Goal: Task Accomplishment & Management: Manage account settings

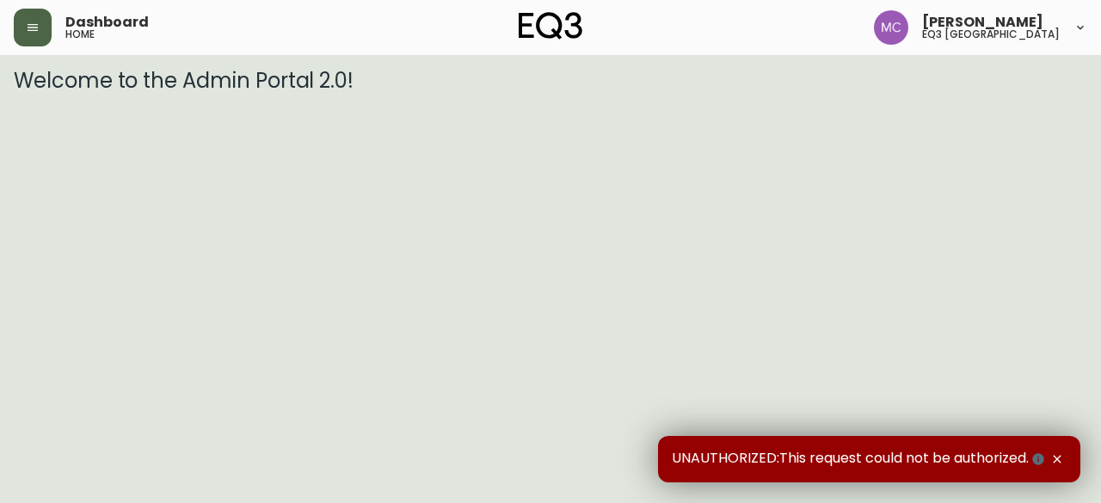
click at [35, 28] on icon "button" at bounding box center [33, 28] width 14 height 14
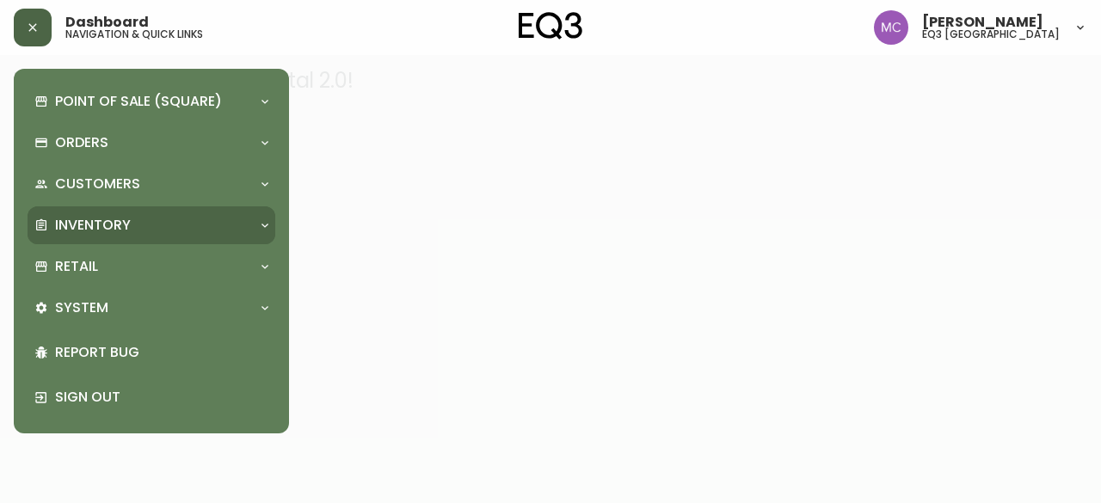
click at [85, 228] on p "Inventory" at bounding box center [93, 225] width 76 height 19
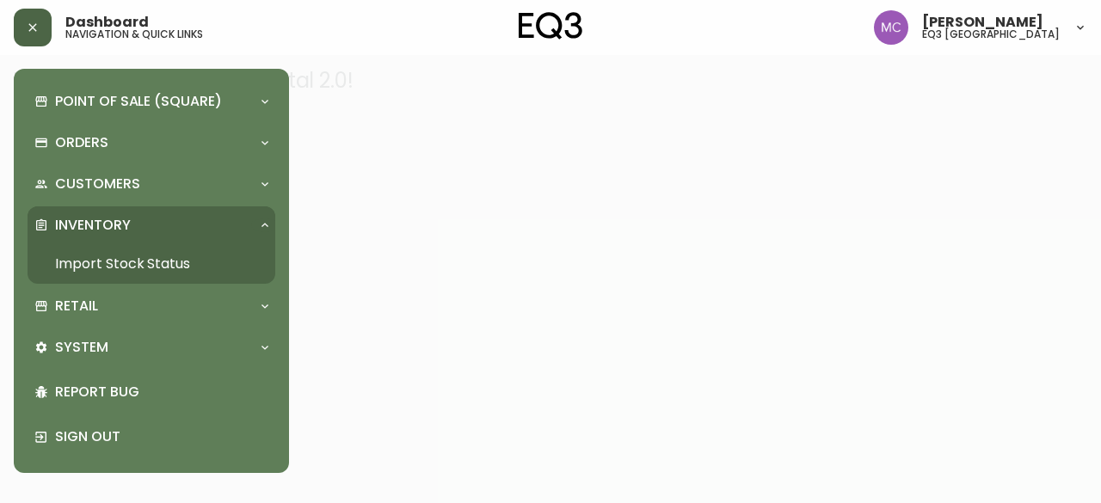
click at [84, 266] on link "Import Stock Status" at bounding box center [152, 264] width 248 height 40
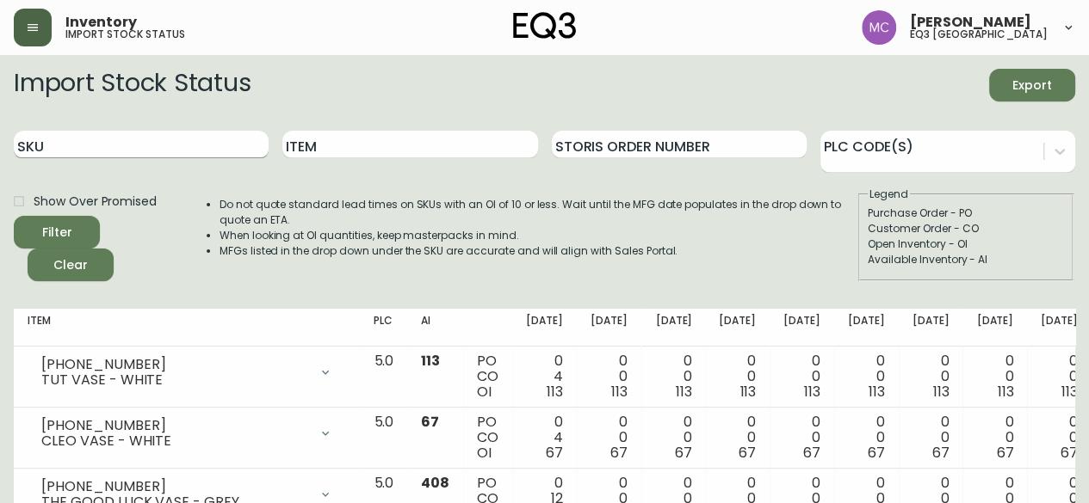
click at [53, 141] on input "SKU" at bounding box center [141, 145] width 255 height 28
paste input "[PHONE_NUMBER]"
click at [53, 141] on input "[PHONE_NUMBER]" at bounding box center [141, 145] width 255 height 28
type input "[PHONE_NUMBER]"
click at [14, 216] on button "Filter" at bounding box center [57, 232] width 86 height 33
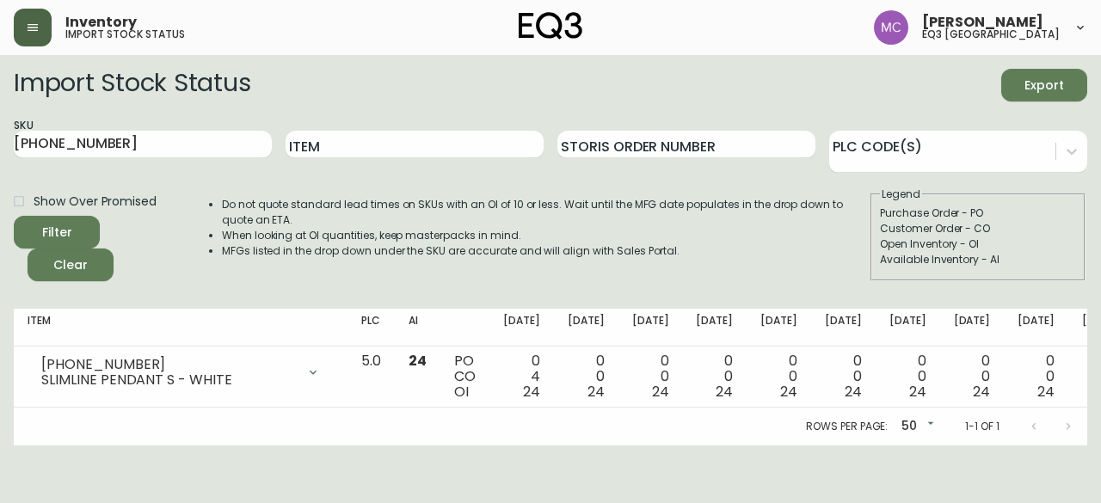
click at [0, 250] on main "Import Stock Status Export SKU [PHONE_NUMBER] Item Storis Order Number PLC Code…" at bounding box center [550, 250] width 1101 height 391
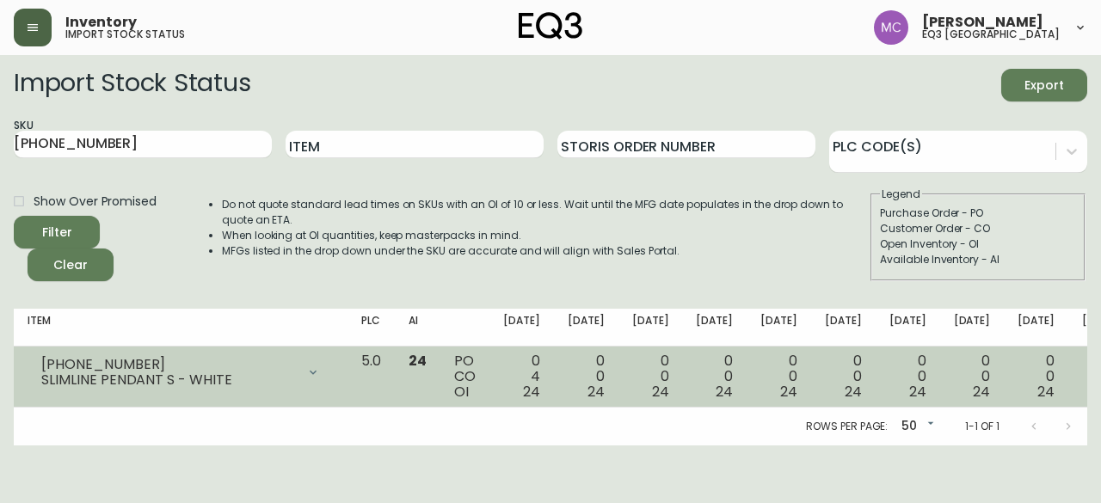
click at [135, 368] on div "[PHONE_NUMBER]" at bounding box center [168, 364] width 255 height 15
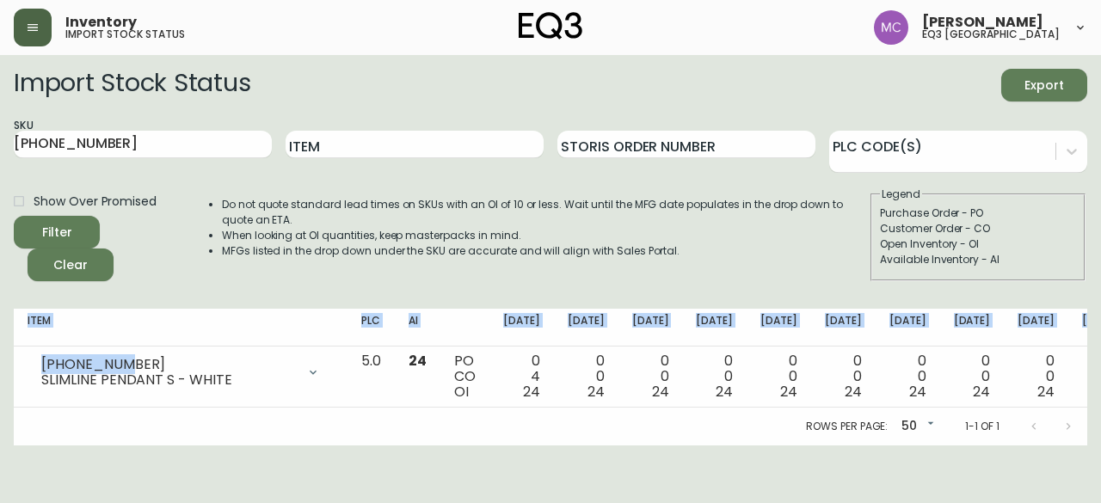
drag, startPoint x: 135, startPoint y: 368, endPoint x: 11, endPoint y: 361, distance: 124.2
click at [11, 361] on main "Import Stock Status Export SKU [PHONE_NUMBER] Item Storis Order Number PLC Code…" at bounding box center [550, 250] width 1101 height 391
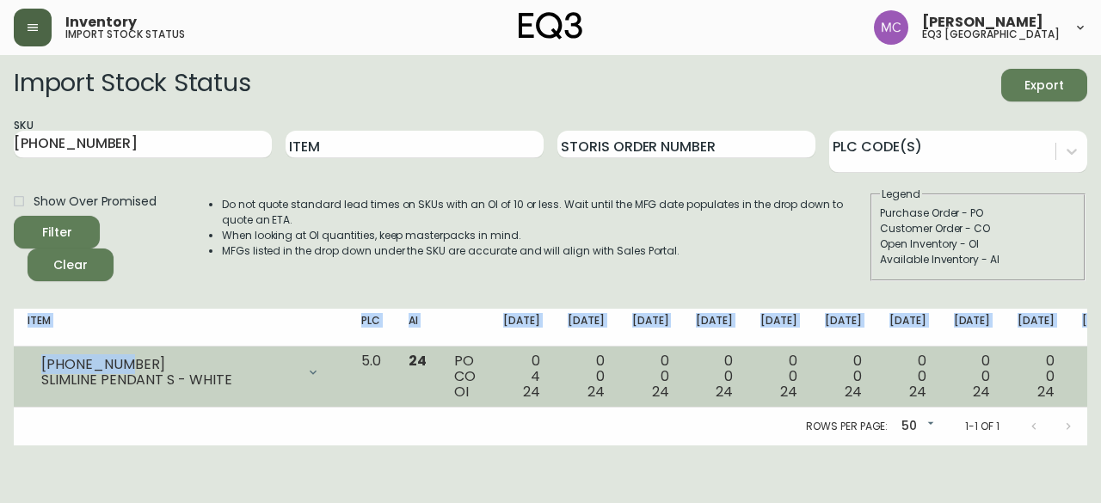
click at [81, 358] on div "[PHONE_NUMBER]" at bounding box center [168, 364] width 255 height 15
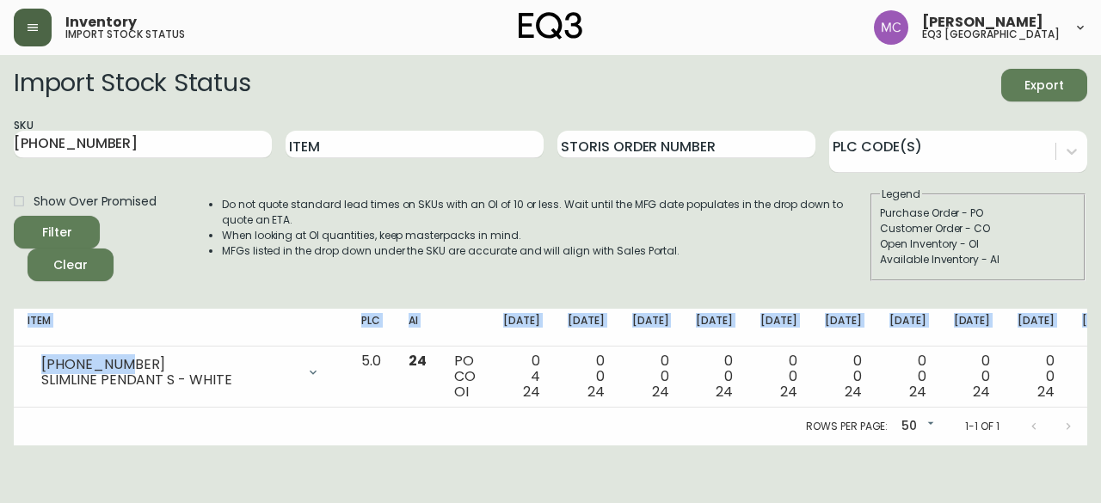
drag, startPoint x: 117, startPoint y: 358, endPoint x: 12, endPoint y: 361, distance: 105.0
click at [12, 361] on main "Import Stock Status Export SKU [PHONE_NUMBER] Item Storis Order Number PLC Code…" at bounding box center [550, 250] width 1101 height 391
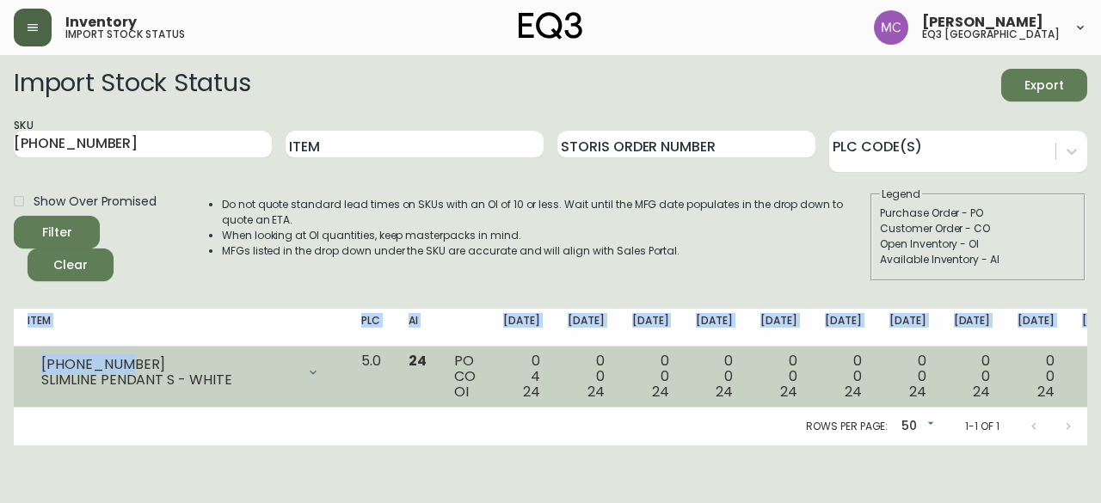
click at [37, 368] on div "[PHONE_NUMBER] SLIMLINE PENDANT S - WHITE" at bounding box center [181, 373] width 306 height 38
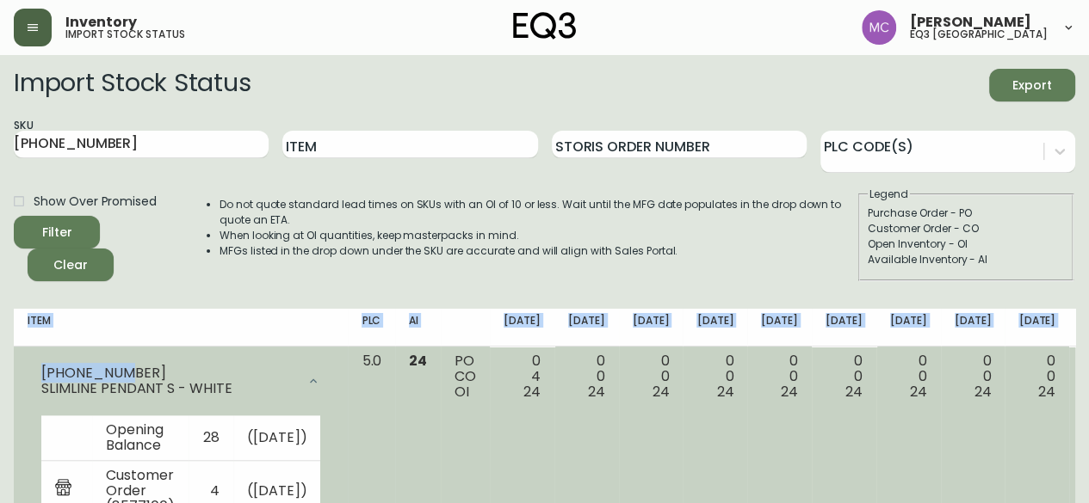
click at [64, 372] on div "[PHONE_NUMBER]" at bounding box center [168, 373] width 255 height 15
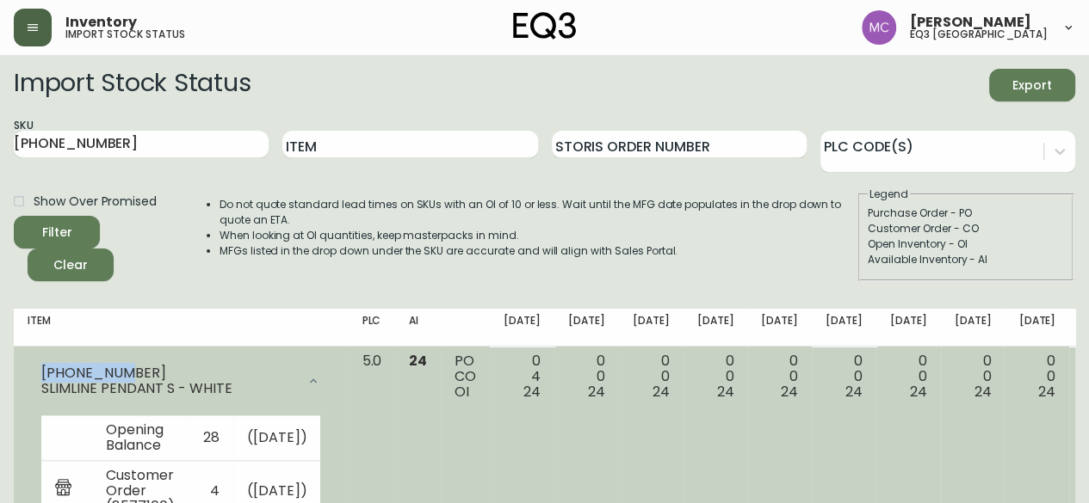
drag, startPoint x: 133, startPoint y: 369, endPoint x: 23, endPoint y: 358, distance: 109.9
click at [23, 358] on td "[PHONE_NUMBER] SLIMLINE PENDANT S - WHITE Opening Balance 28 ( [DATE] ) Custome…" at bounding box center [181, 468] width 334 height 243
copy div "[PHONE_NUMBER]"
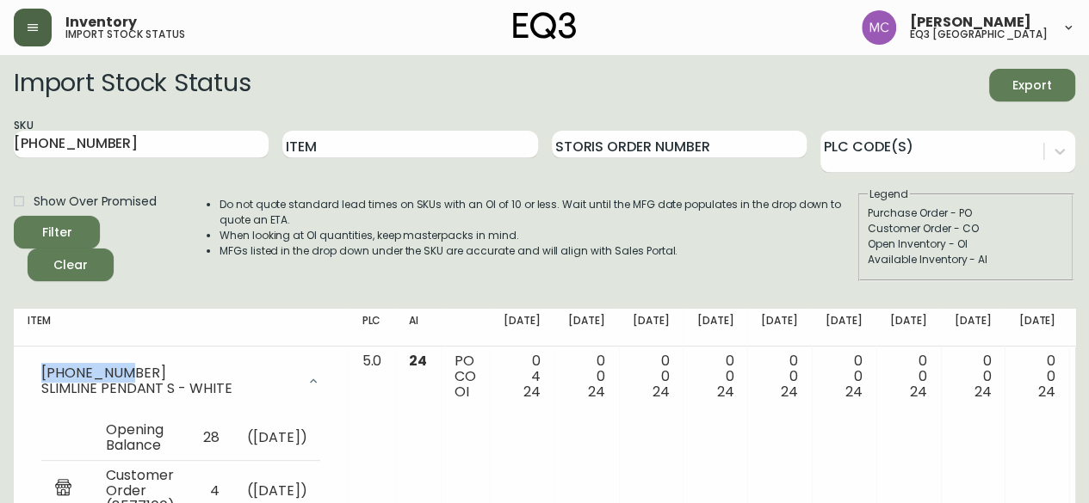
copy div "[PHONE_NUMBER]"
drag, startPoint x: 105, startPoint y: 140, endPoint x: 0, endPoint y: 119, distance: 107.2
click at [0, 119] on main "Import Stock Status Export SKU [PHONE_NUMBER] Item Storis Order Number PLC Code…" at bounding box center [544, 341] width 1089 height 572
drag, startPoint x: 101, startPoint y: 145, endPoint x: 0, endPoint y: 102, distance: 109.2
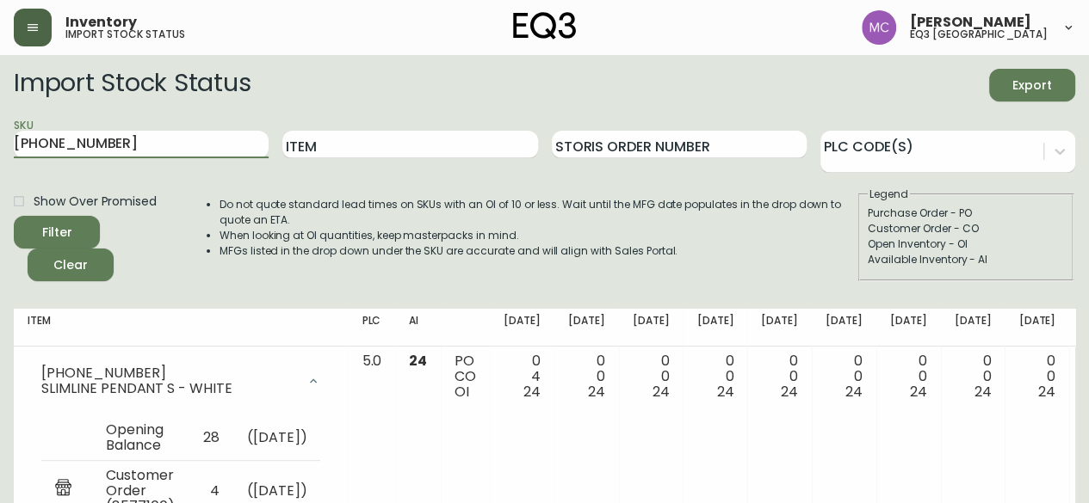
click at [0, 102] on main "Import Stock Status Export SKU [PHONE_NUMBER] Item Storis Order Number PLC Code…" at bounding box center [544, 341] width 1089 height 572
paste input "[PHONE_NUMBER]"
type input "[PHONE_NUMBER]"
click at [14, 216] on button "Filter" at bounding box center [57, 232] width 86 height 33
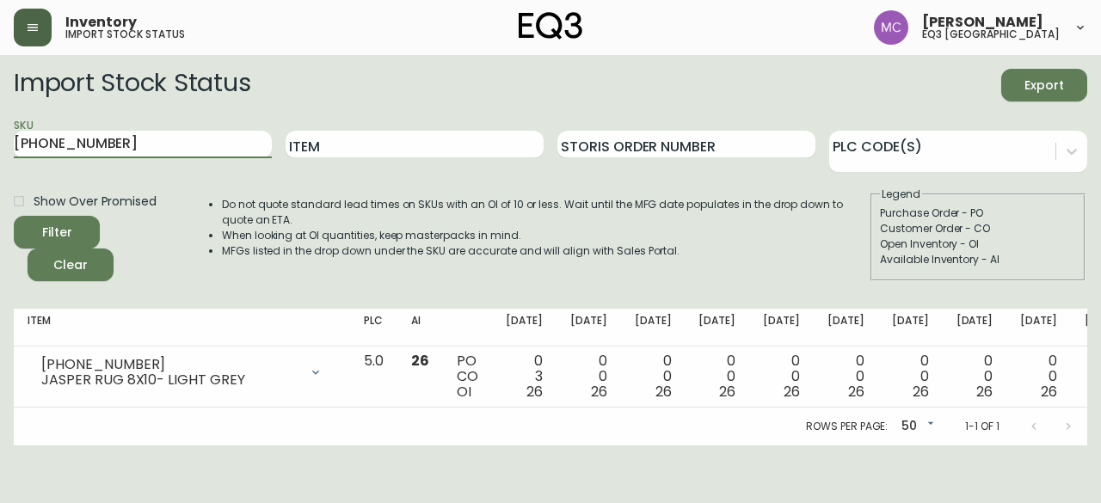
drag, startPoint x: 68, startPoint y: 133, endPoint x: 0, endPoint y: 118, distance: 69.7
click at [0, 118] on main "Import Stock Status Export SKU [PHONE_NUMBER] Item Storis Order Number PLC Code…" at bounding box center [550, 250] width 1101 height 391
paste input "[PHONE_NUMBER]"
type input "[PHONE_NUMBER]"
click at [14, 216] on button "Filter" at bounding box center [57, 232] width 86 height 33
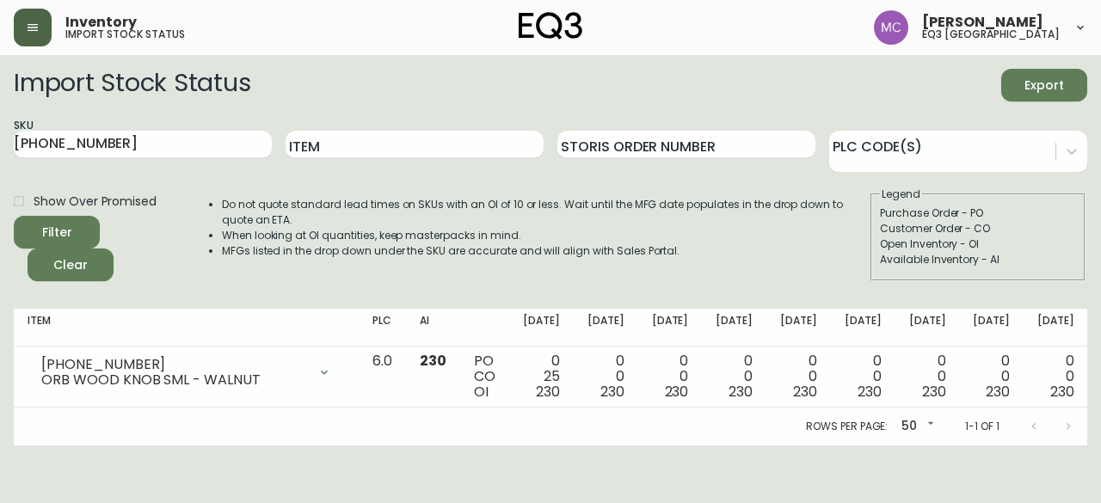
click at [1101, 221] on main "Import Stock Status Export SKU [PHONE_NUMBER] Item Storis Order Number PLC Code…" at bounding box center [550, 250] width 1101 height 391
click at [26, 37] on button "button" at bounding box center [33, 28] width 38 height 38
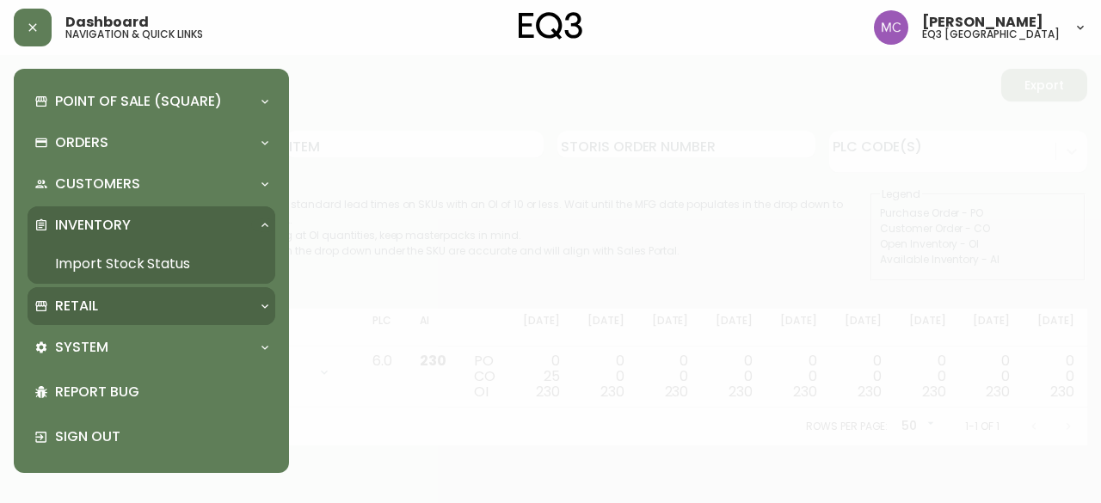
click at [61, 314] on p "Retail" at bounding box center [76, 306] width 43 height 19
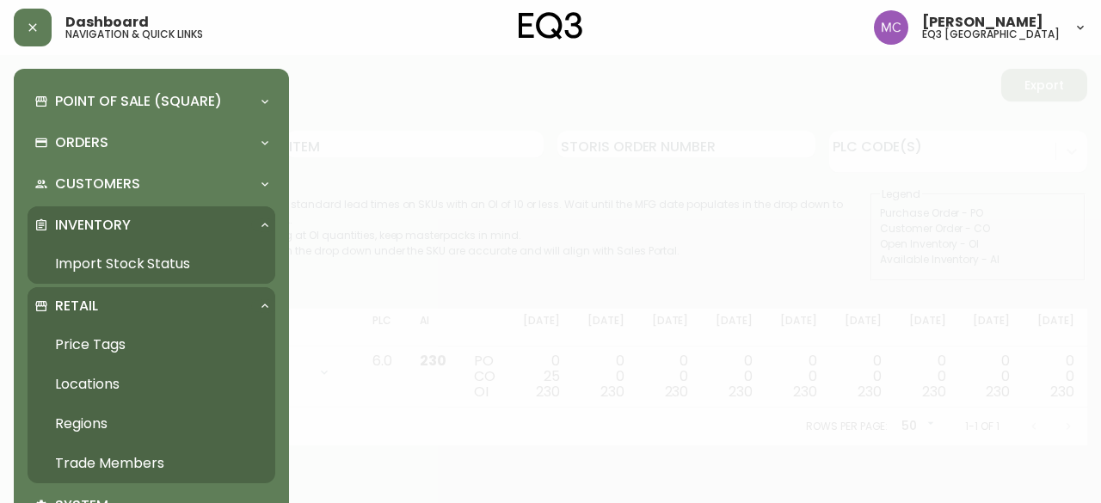
click at [100, 463] on link "Trade Members" at bounding box center [152, 464] width 248 height 40
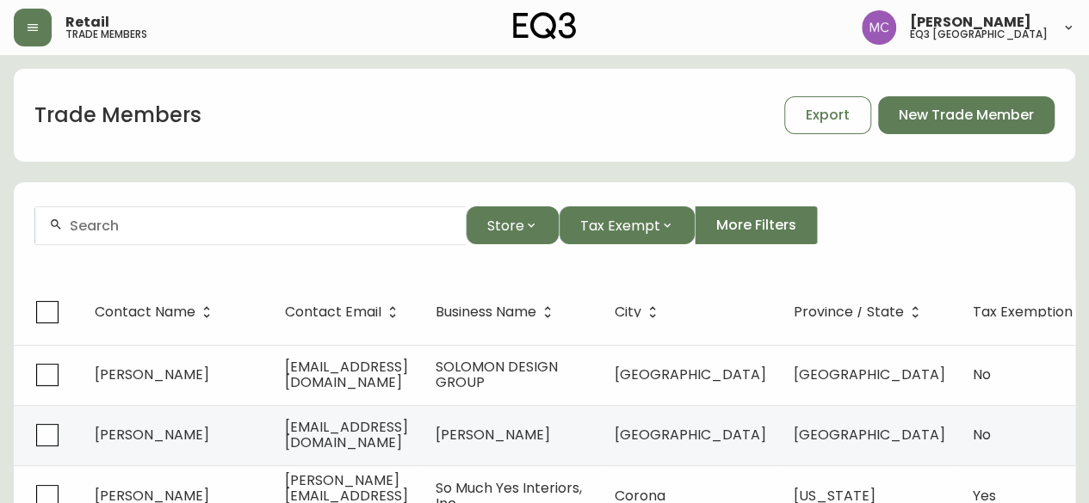
click at [133, 237] on div at bounding box center [250, 226] width 430 height 39
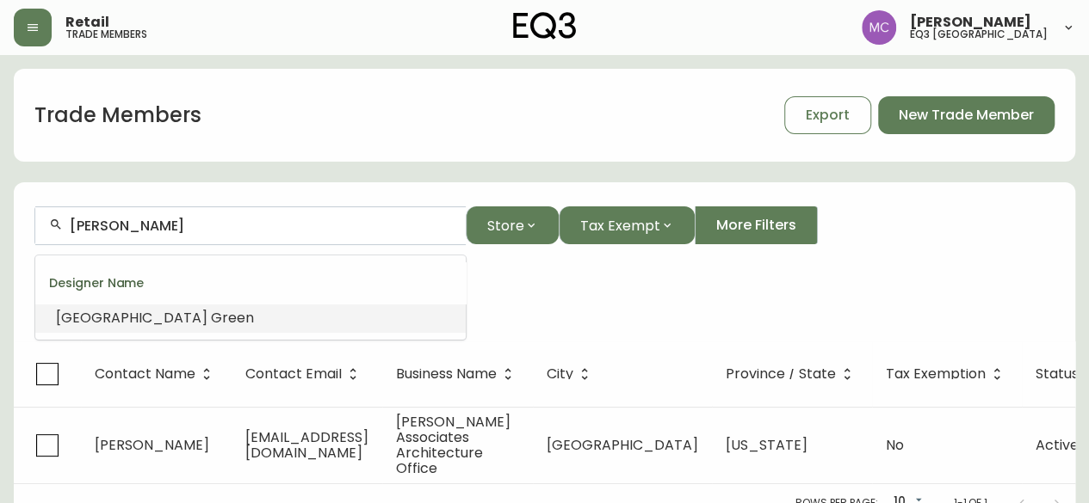
click at [185, 237] on div "[PERSON_NAME]" at bounding box center [250, 226] width 430 height 39
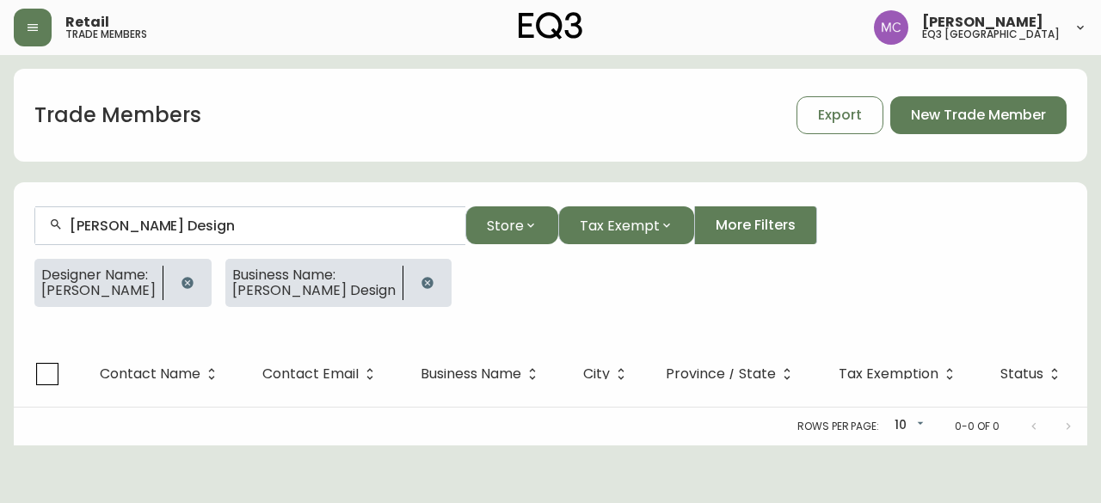
type input "[PERSON_NAME] Design"
click at [183, 290] on button "button" at bounding box center [187, 283] width 34 height 34
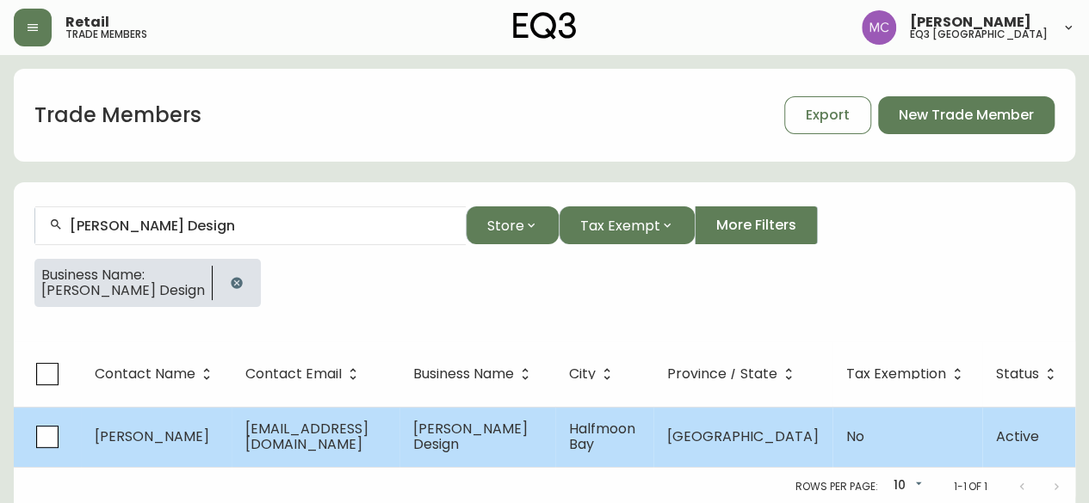
click at [209, 433] on span "[PERSON_NAME]" at bounding box center [152, 437] width 114 height 20
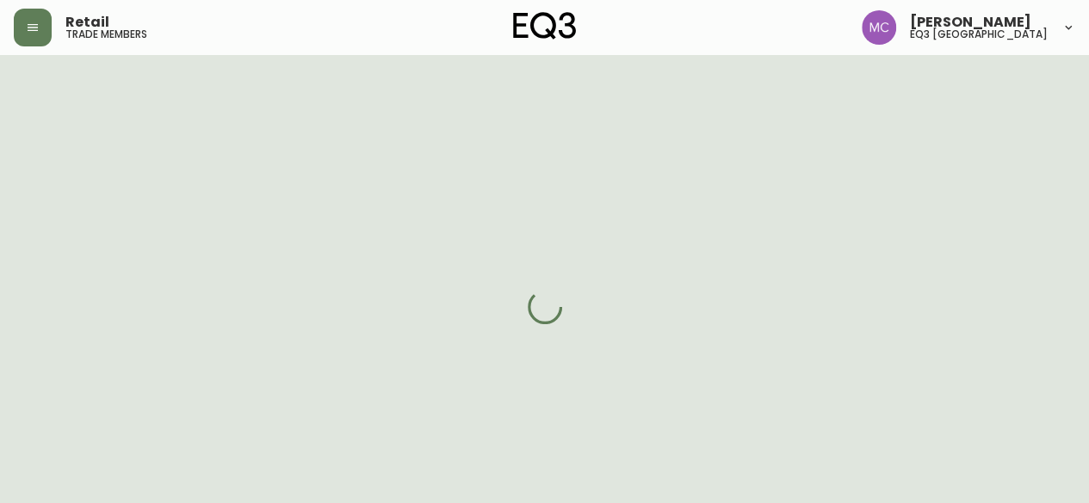
select select "BC"
select select "CA"
select select "CA_EN"
select select "Social Media"
select select "Interior Designer"
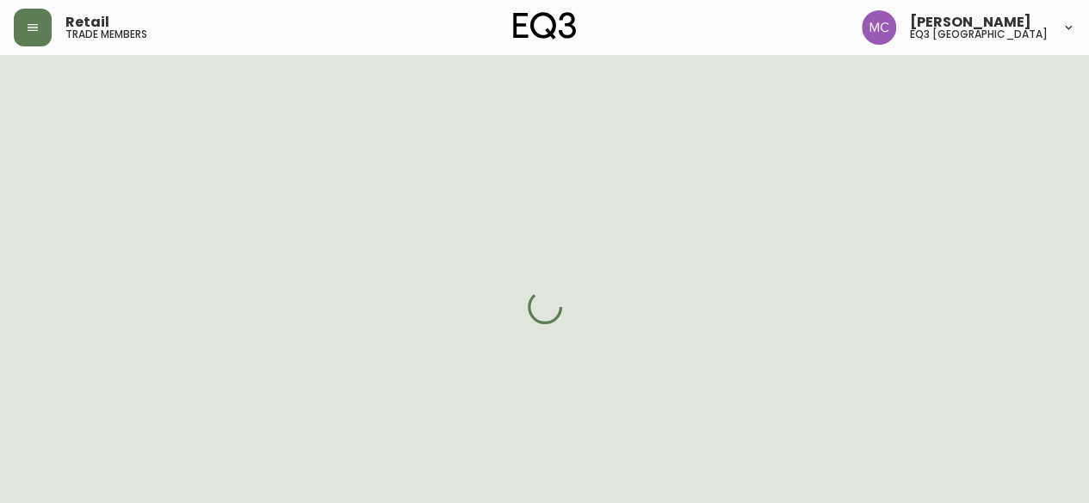
select select "false"
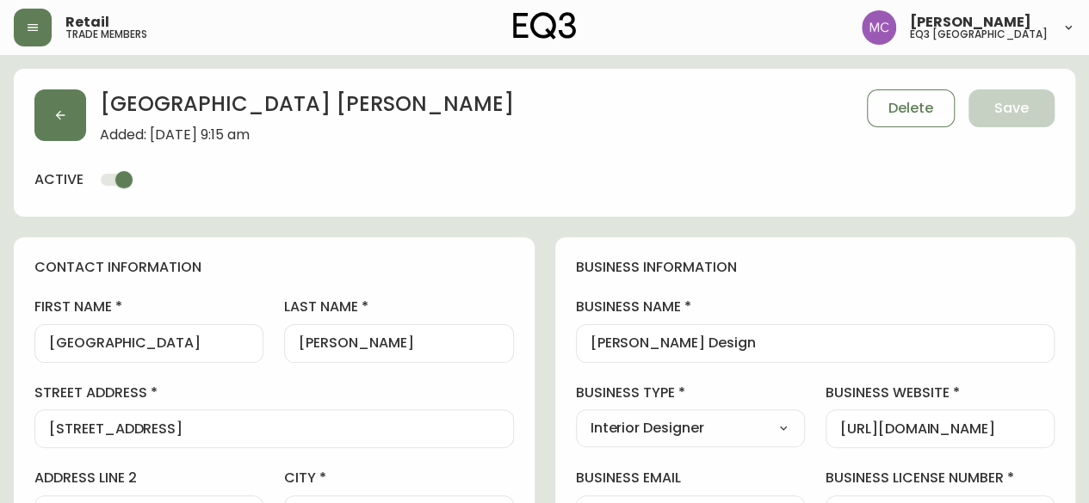
type input "EQ3 [GEOGRAPHIC_DATA]"
select select "cjw10z96p001r6gs00juufhhe"
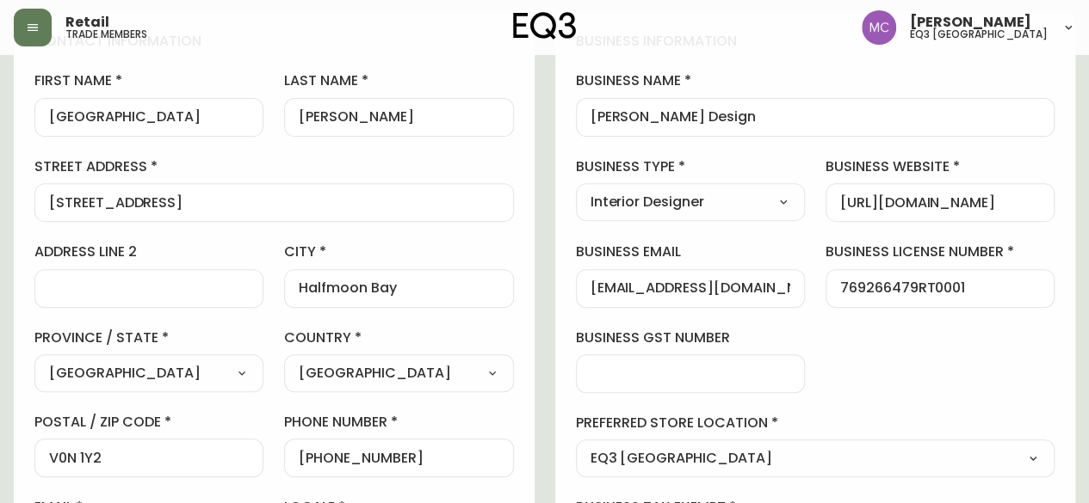
scroll to position [228, 0]
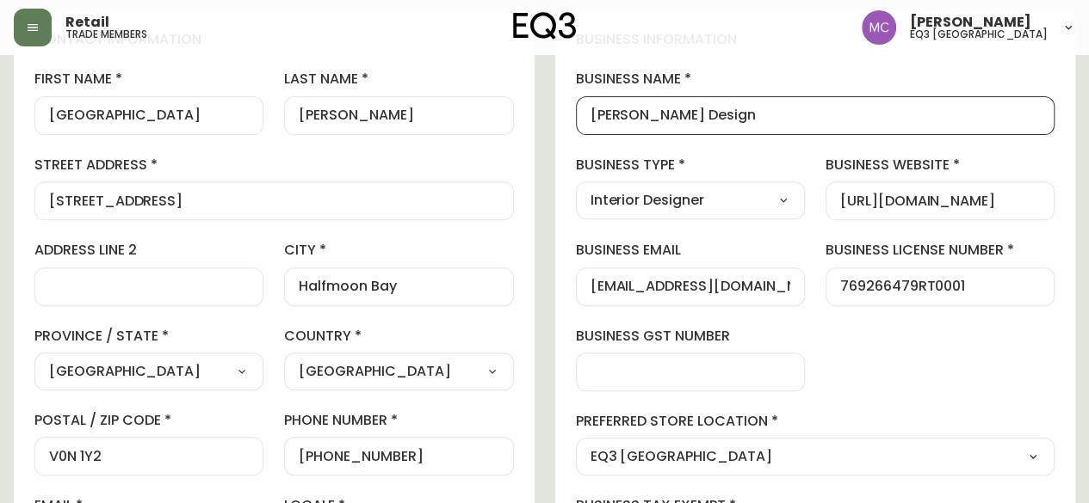
drag, startPoint x: 787, startPoint y: 110, endPoint x: 580, endPoint y: 96, distance: 207.0
click at [580, 96] on div "business name [PERSON_NAME] Design" at bounding box center [815, 102] width 479 height 65
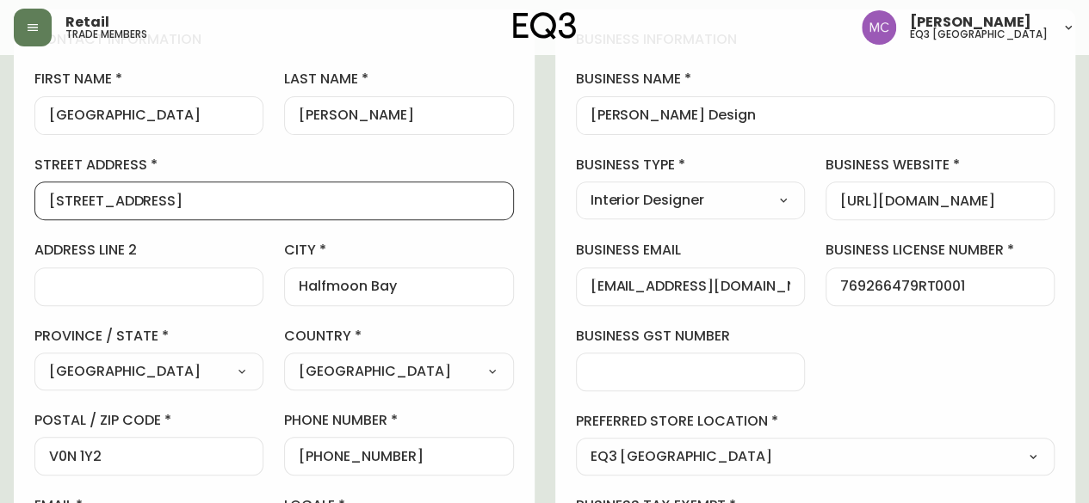
drag, startPoint x: 171, startPoint y: 203, endPoint x: 7, endPoint y: 188, distance: 165.1
click at [7, 188] on main "[PERSON_NAME] Added: [DATE] 9:15 am Delete Save active contact information firs…" at bounding box center [544, 490] width 1089 height 1326
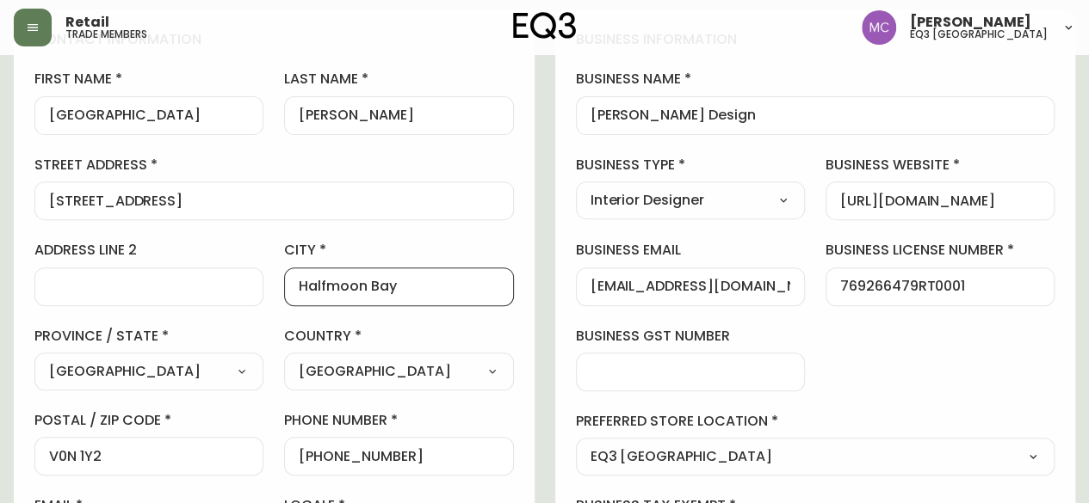
drag, startPoint x: 409, startPoint y: 281, endPoint x: 256, endPoint y: 268, distance: 153.8
click at [256, 268] on div "first name [PERSON_NAME] last name [PERSON_NAME][GEOGRAPHIC_DATA] address [STRE…" at bounding box center [273, 315] width 479 height 491
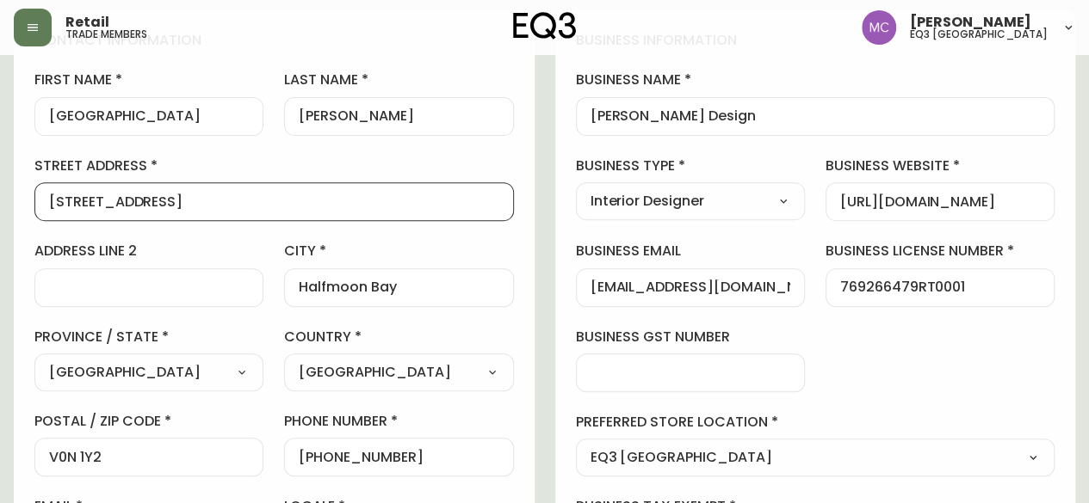
drag, startPoint x: 220, startPoint y: 200, endPoint x: 0, endPoint y: 209, distance: 220.5
click at [0, 209] on main "[PERSON_NAME] Added: [DATE] 9:15 am Delete Save active contact information firs…" at bounding box center [544, 491] width 1089 height 1326
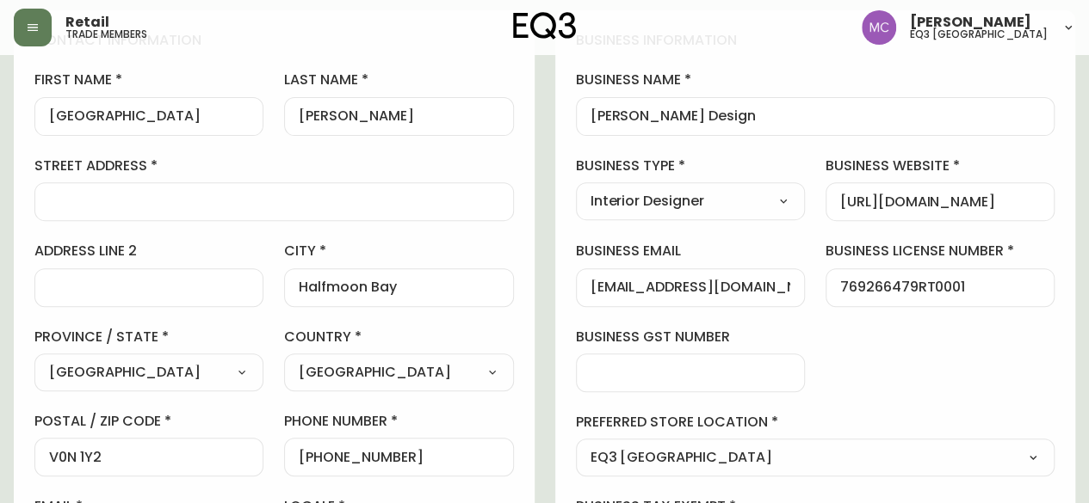
click at [0, 209] on main "[PERSON_NAME] Added: [DATE] 9:15 am Delete Save active contact information firs…" at bounding box center [544, 491] width 1089 height 1326
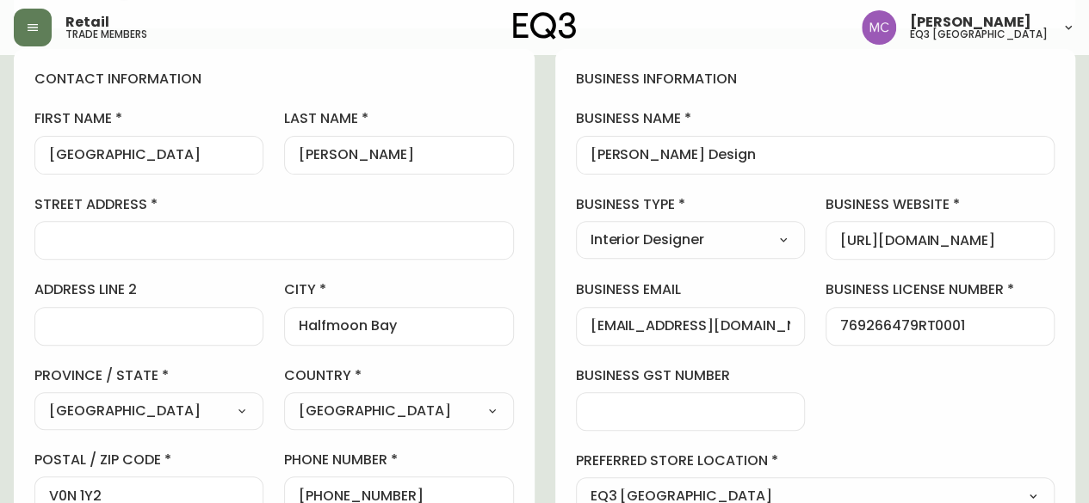
scroll to position [215, 0]
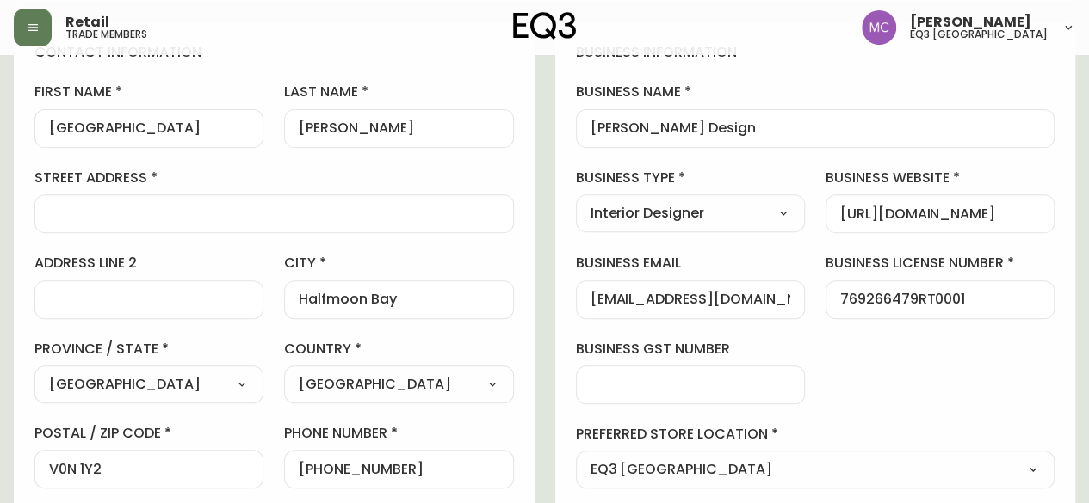
click at [55, 213] on input "street address" at bounding box center [274, 214] width 450 height 16
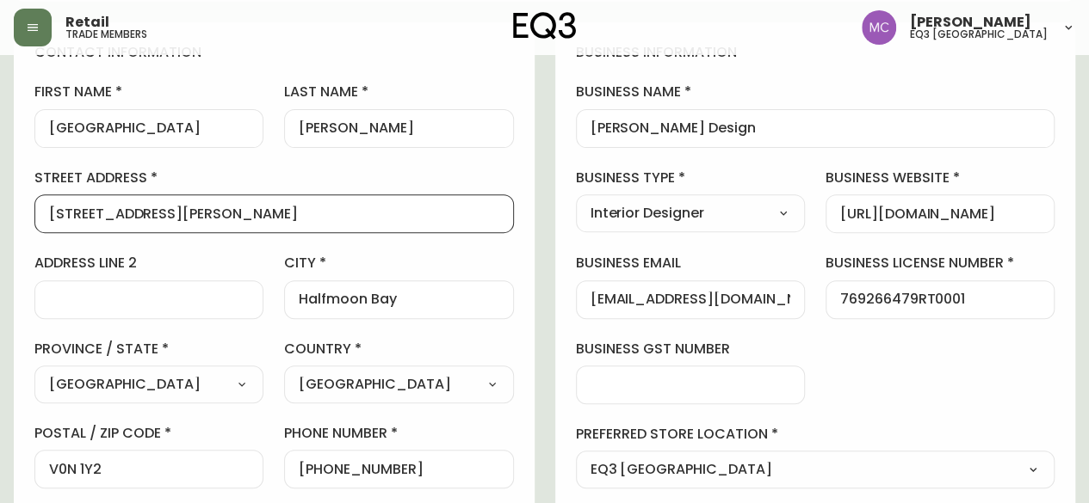
type input "[STREET_ADDRESS][PERSON_NAME]"
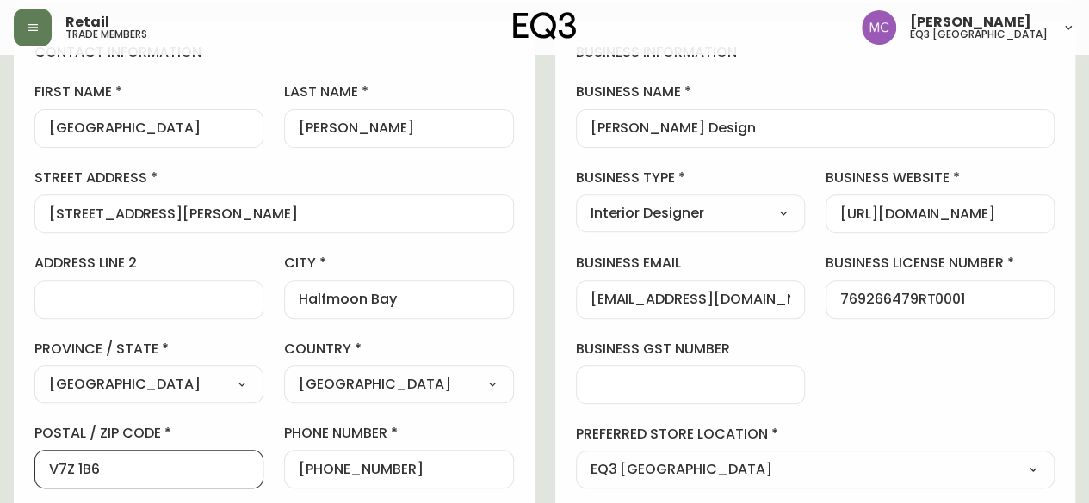
type input "V7Z 1B6"
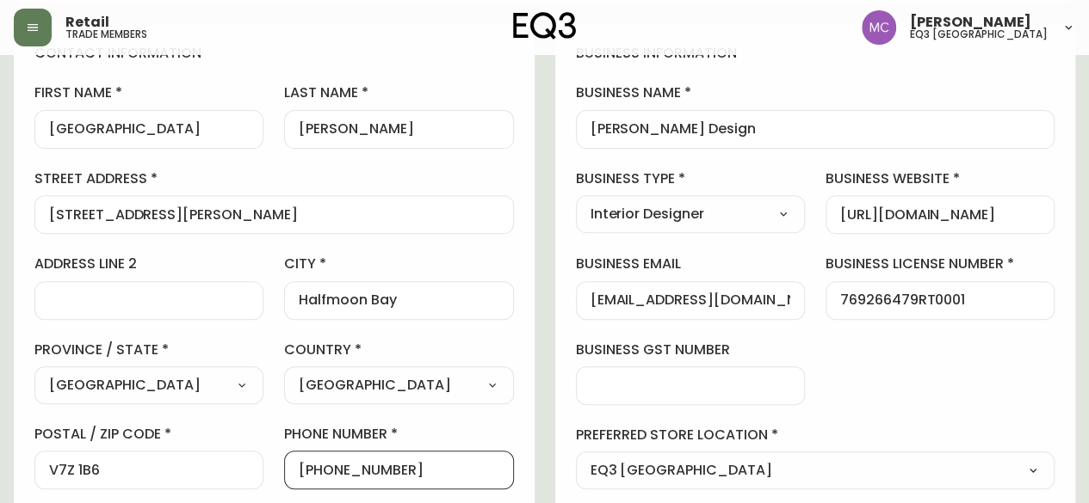
scroll to position [0, 0]
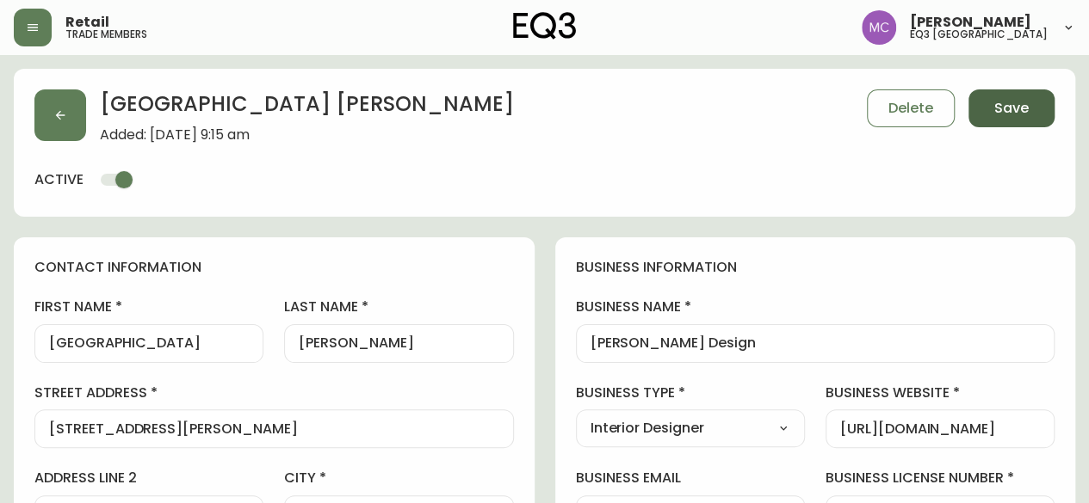
click at [1016, 125] on button "Save" at bounding box center [1011, 108] width 86 height 38
